Goal: Find specific page/section: Find specific page/section

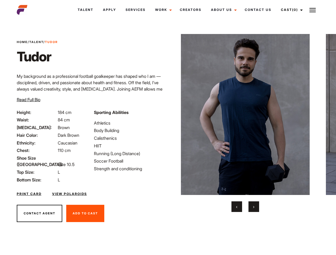
click at [290, 10] on link "Cast (0)" at bounding box center [291, 10] width 30 height 14
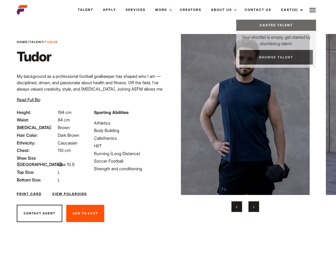
click at [312, 10] on img at bounding box center [312, 10] width 6 height 6
click at [245, 123] on img at bounding box center [245, 114] width 129 height 161
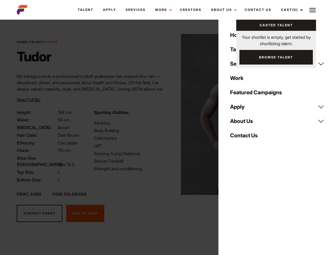
click at [168, 115] on div "Sporting Abilities Athletics Body Building Calisthenics HIIT Running (Long Dist…" at bounding box center [129, 146] width 77 height 74
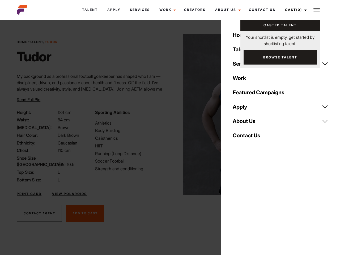
click at [237, 207] on button "‹" at bounding box center [239, 206] width 11 height 11
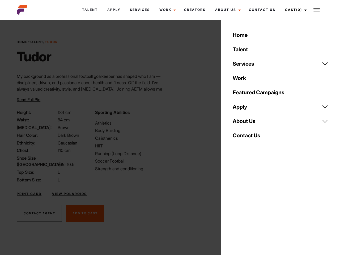
click at [254, 207] on div "Home Talent Services Talent Casting Photography Videography Creative Hair and M…" at bounding box center [280, 127] width 119 height 255
